Goal: Information Seeking & Learning: Learn about a topic

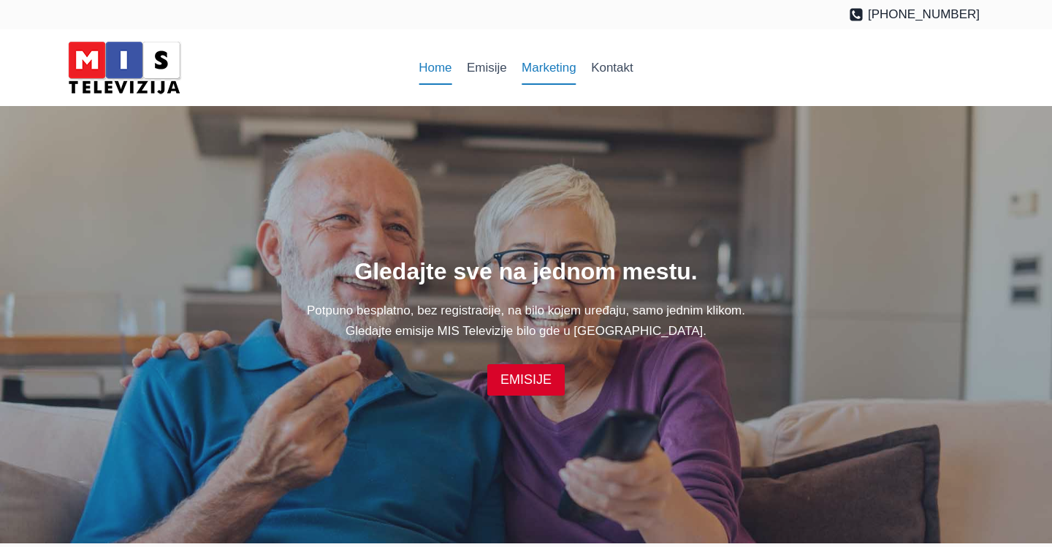
click at [541, 65] on link "Marketing" at bounding box center [548, 67] width 69 height 35
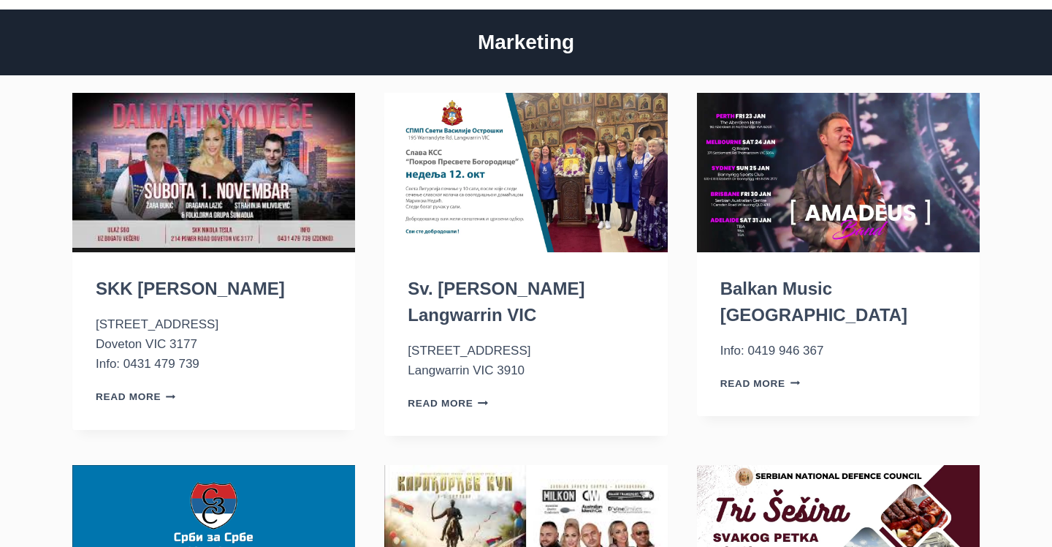
scroll to position [95, 0]
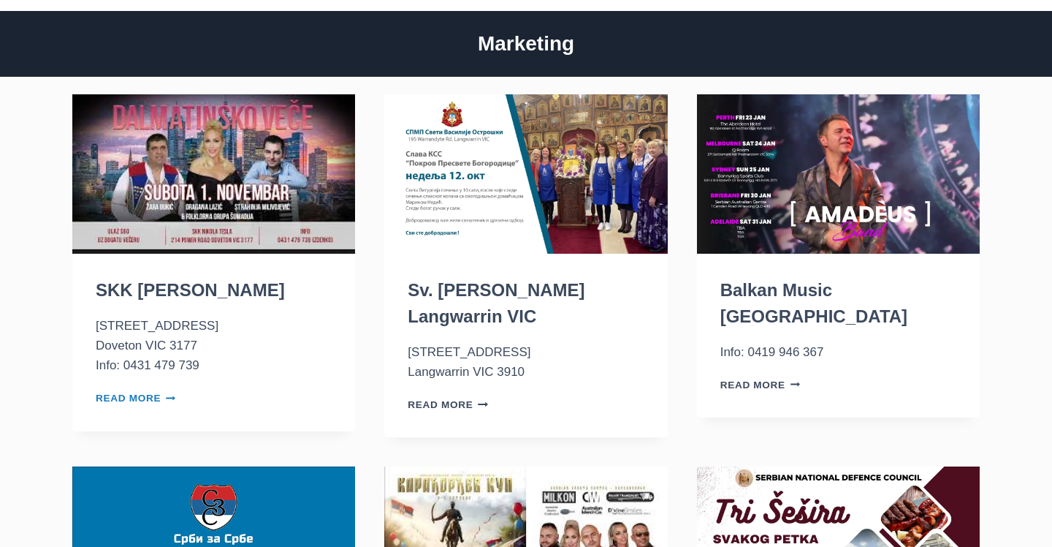
click at [115, 399] on link "Read More SKK Nikola Tesla Continue" at bounding box center [136, 397] width 80 height 11
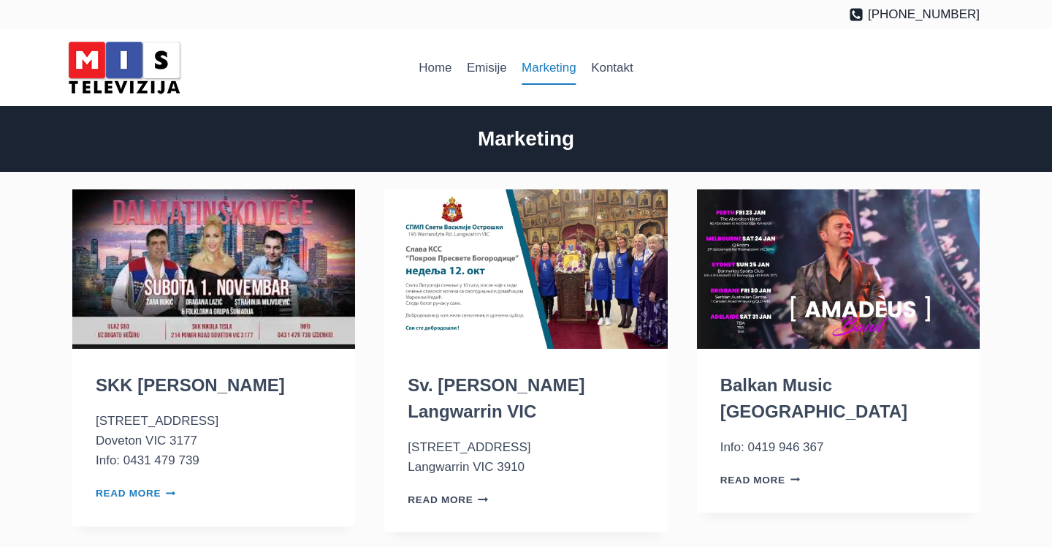
click at [128, 487] on link "Read More SKK [PERSON_NAME] Continue" at bounding box center [136, 492] width 80 height 11
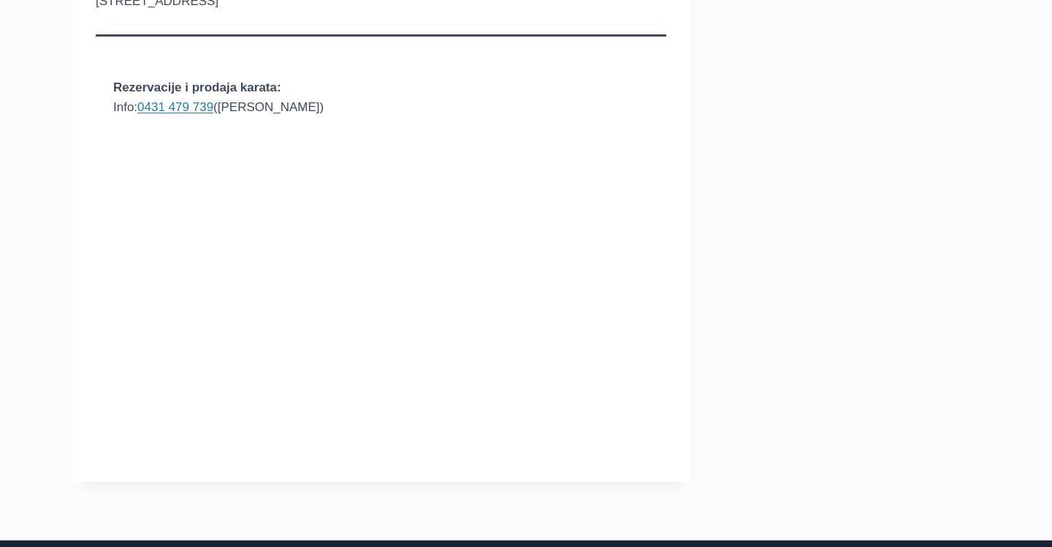
scroll to position [251, 0]
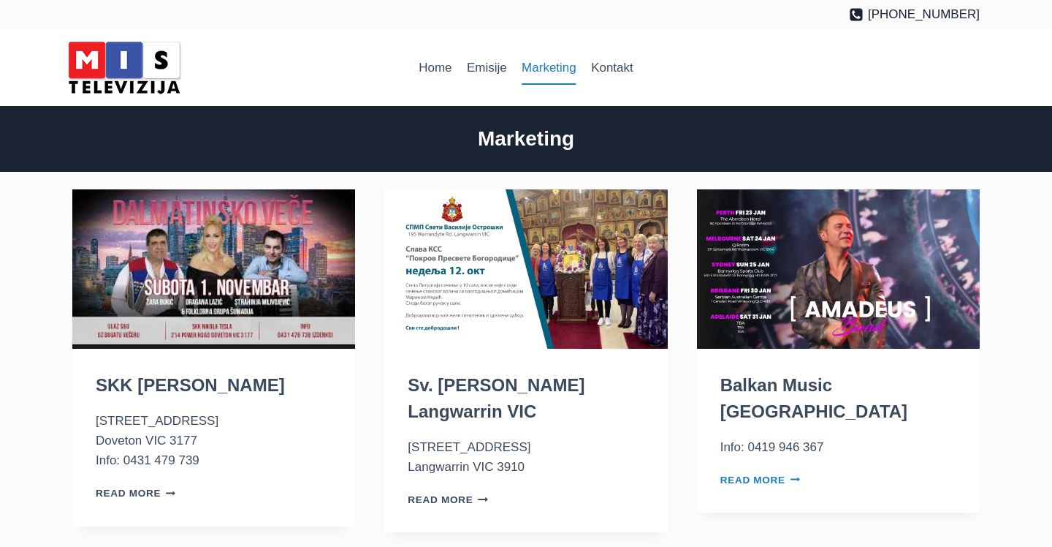
click at [765, 474] on link "Read More Balkan Music Australia Continue" at bounding box center [761, 479] width 80 height 11
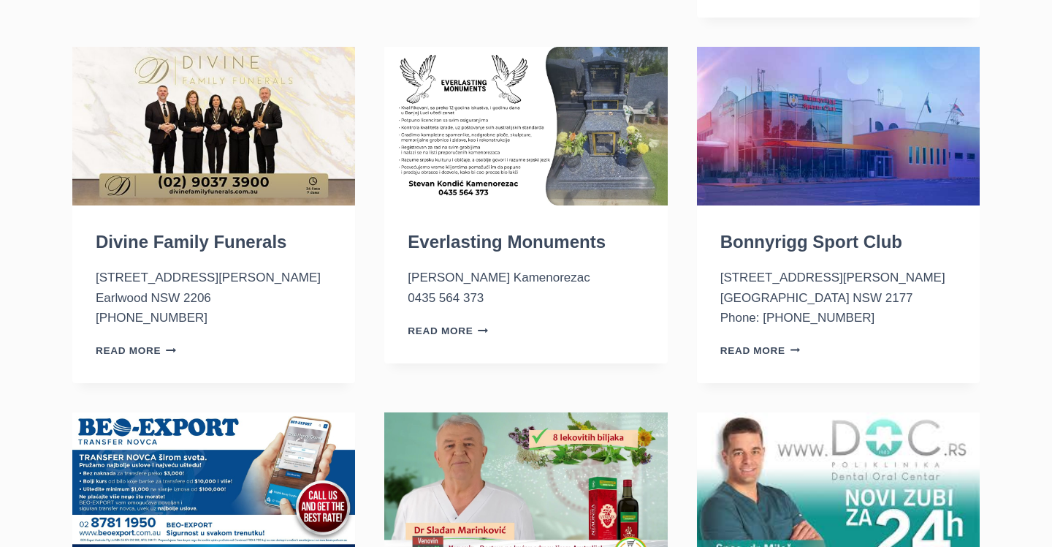
scroll to position [1383, 0]
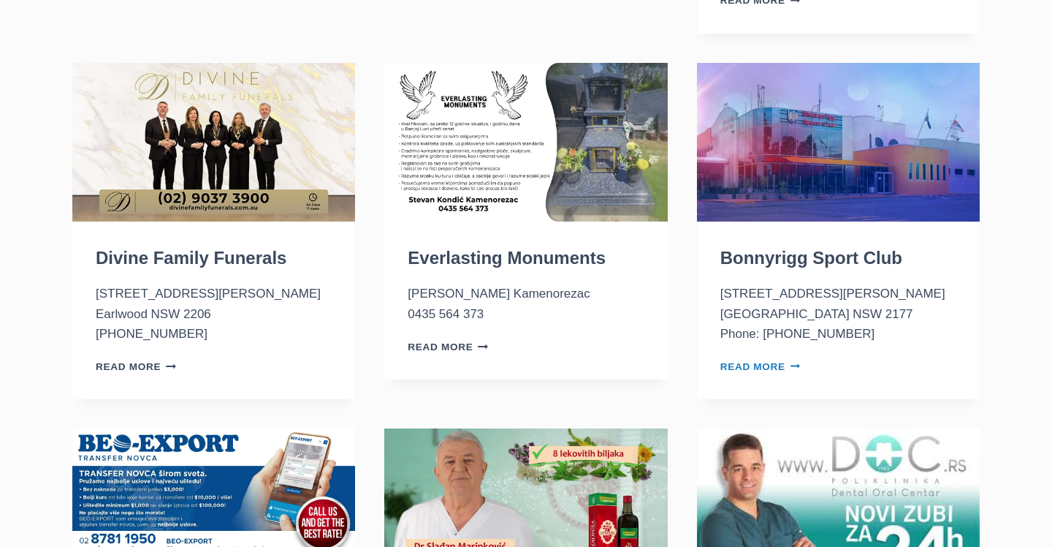
click at [775, 361] on link "Read More Bonnyrigg Sport Club Continue" at bounding box center [761, 366] width 80 height 11
